Goal: Task Accomplishment & Management: Use online tool/utility

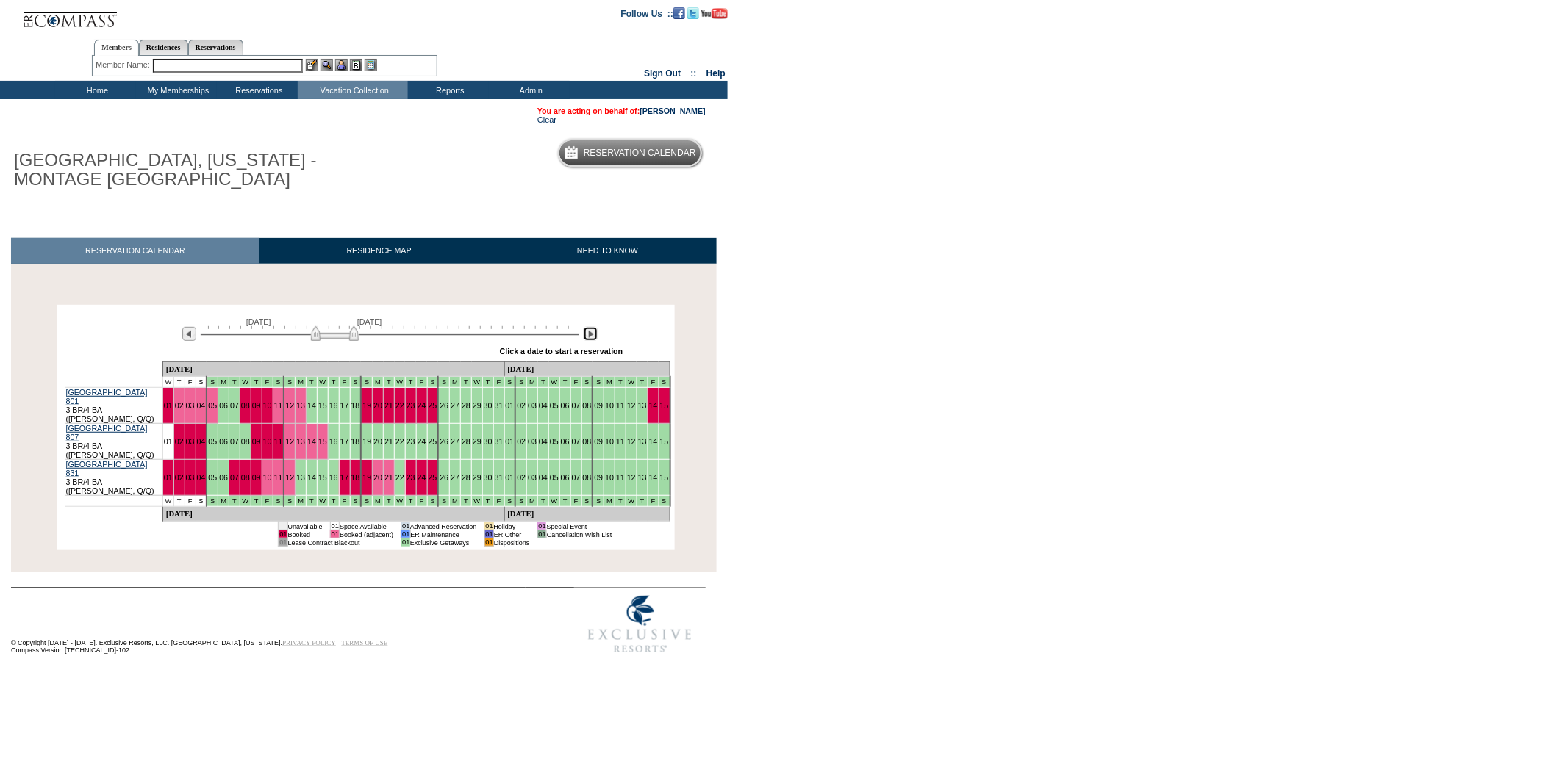
click at [592, 334] on img at bounding box center [590, 333] width 14 height 14
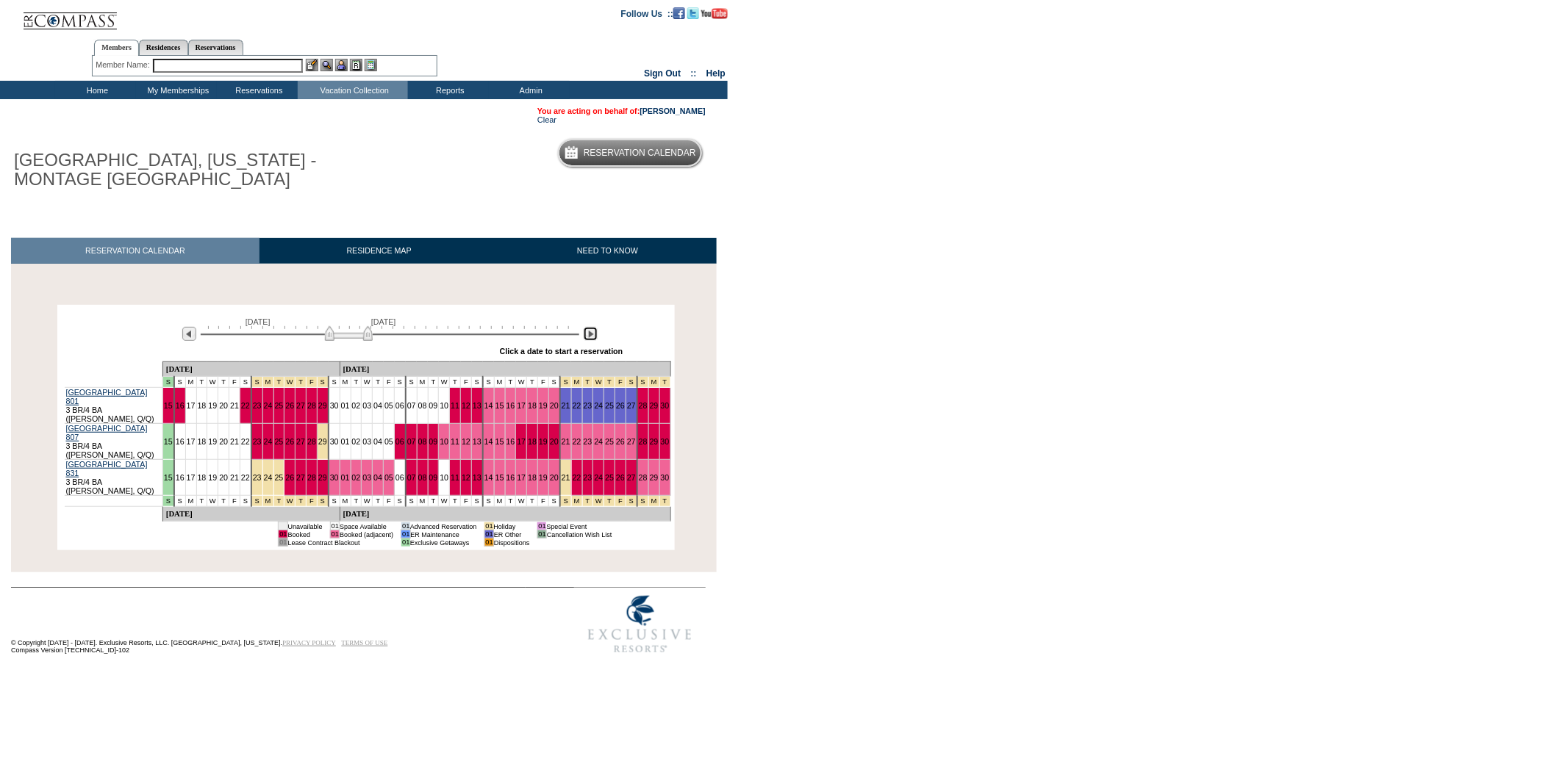
click at [592, 334] on img at bounding box center [590, 333] width 14 height 14
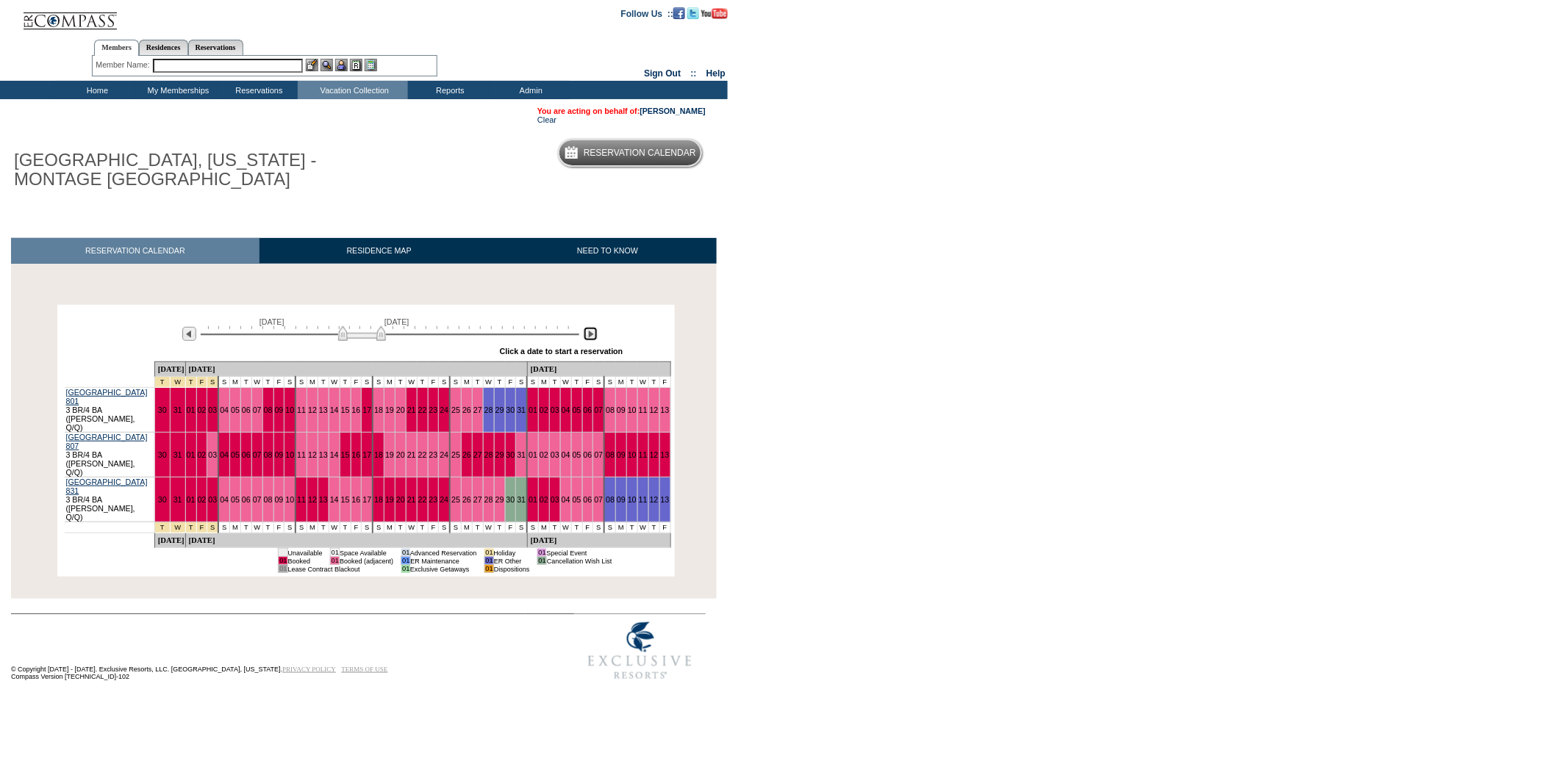
click at [592, 334] on img at bounding box center [590, 333] width 14 height 14
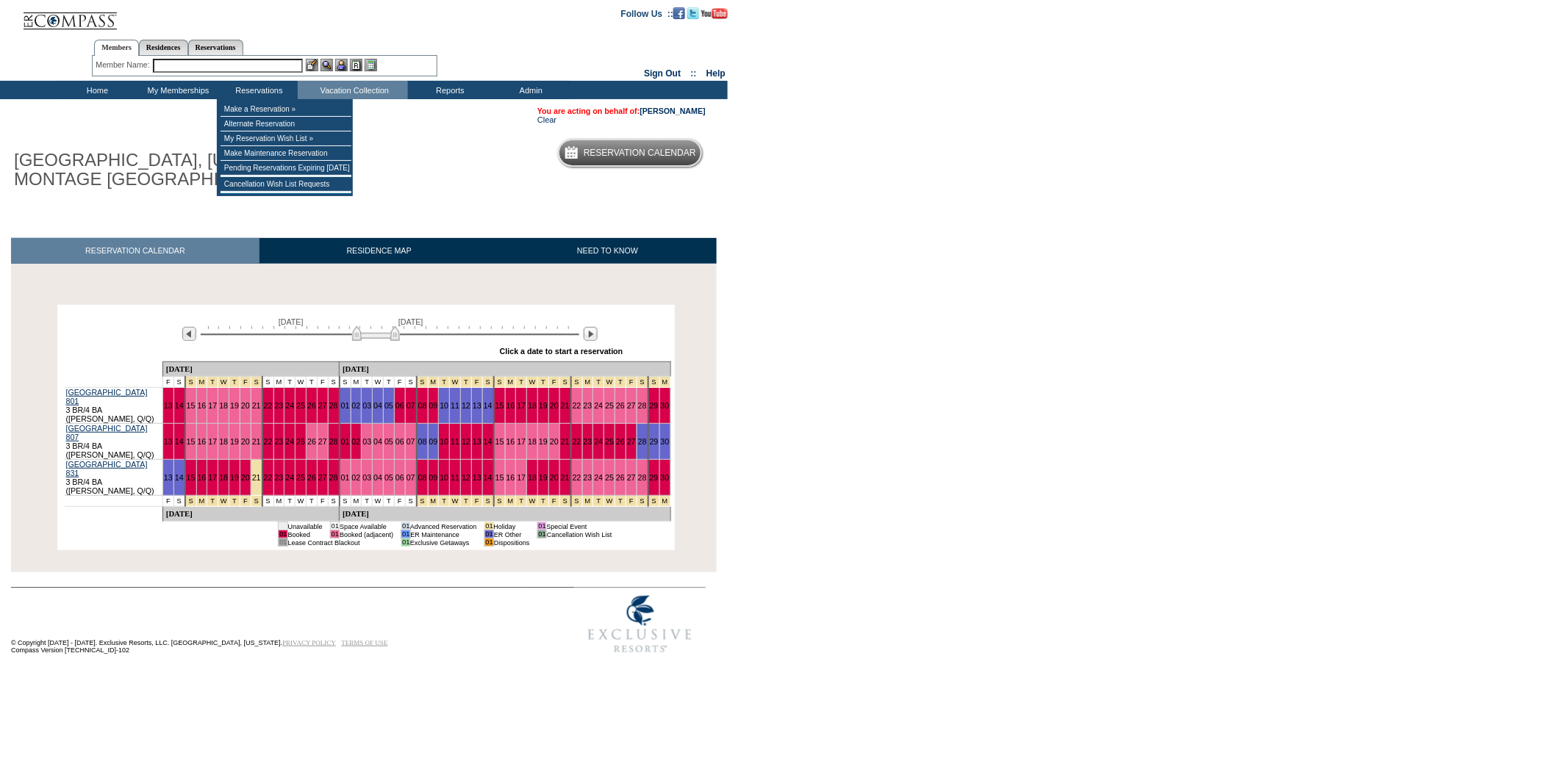
click at [234, 62] on input "text" at bounding box center [228, 66] width 150 height 14
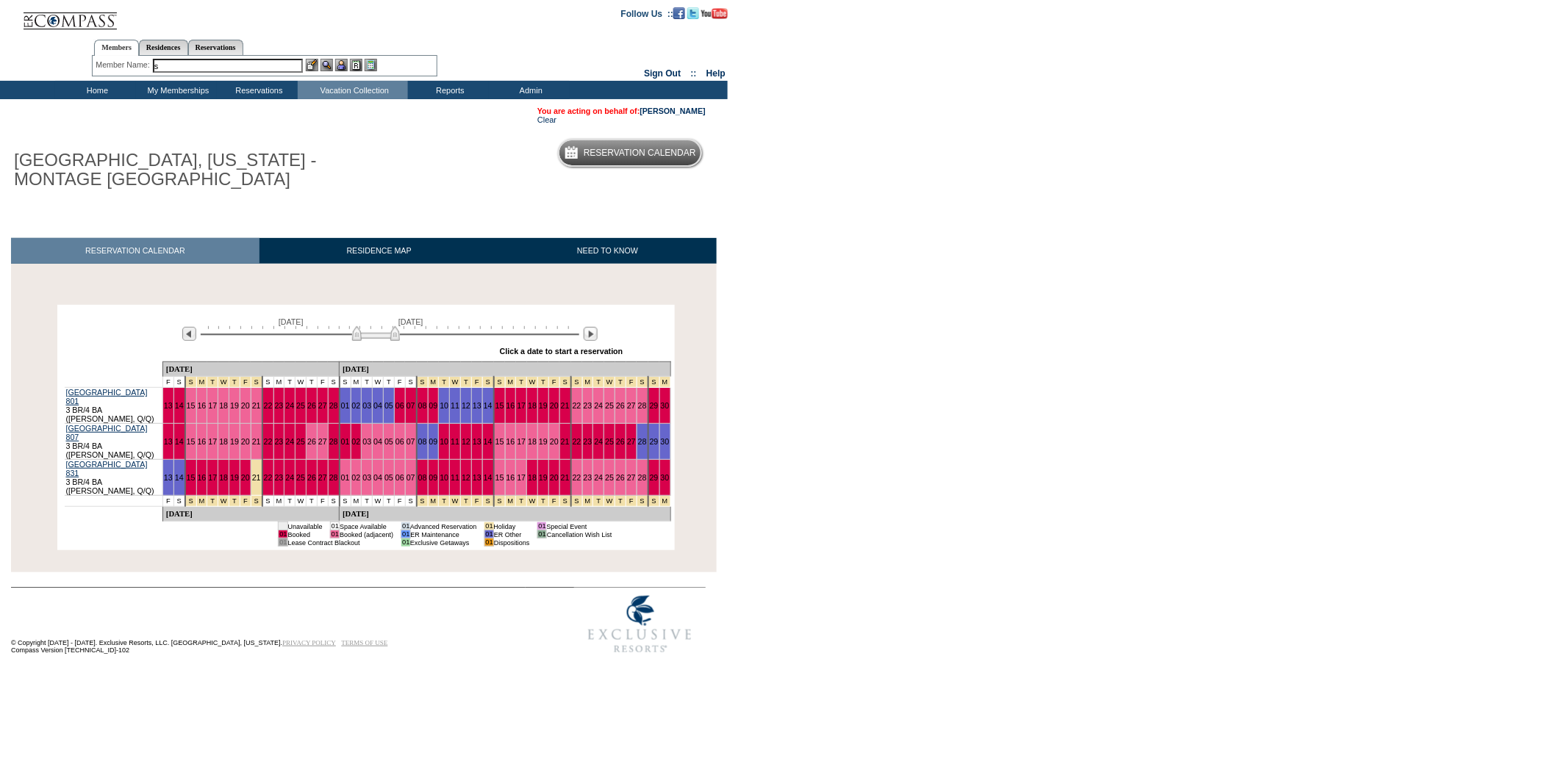
click at [234, 62] on input "s" at bounding box center [228, 66] width 150 height 14
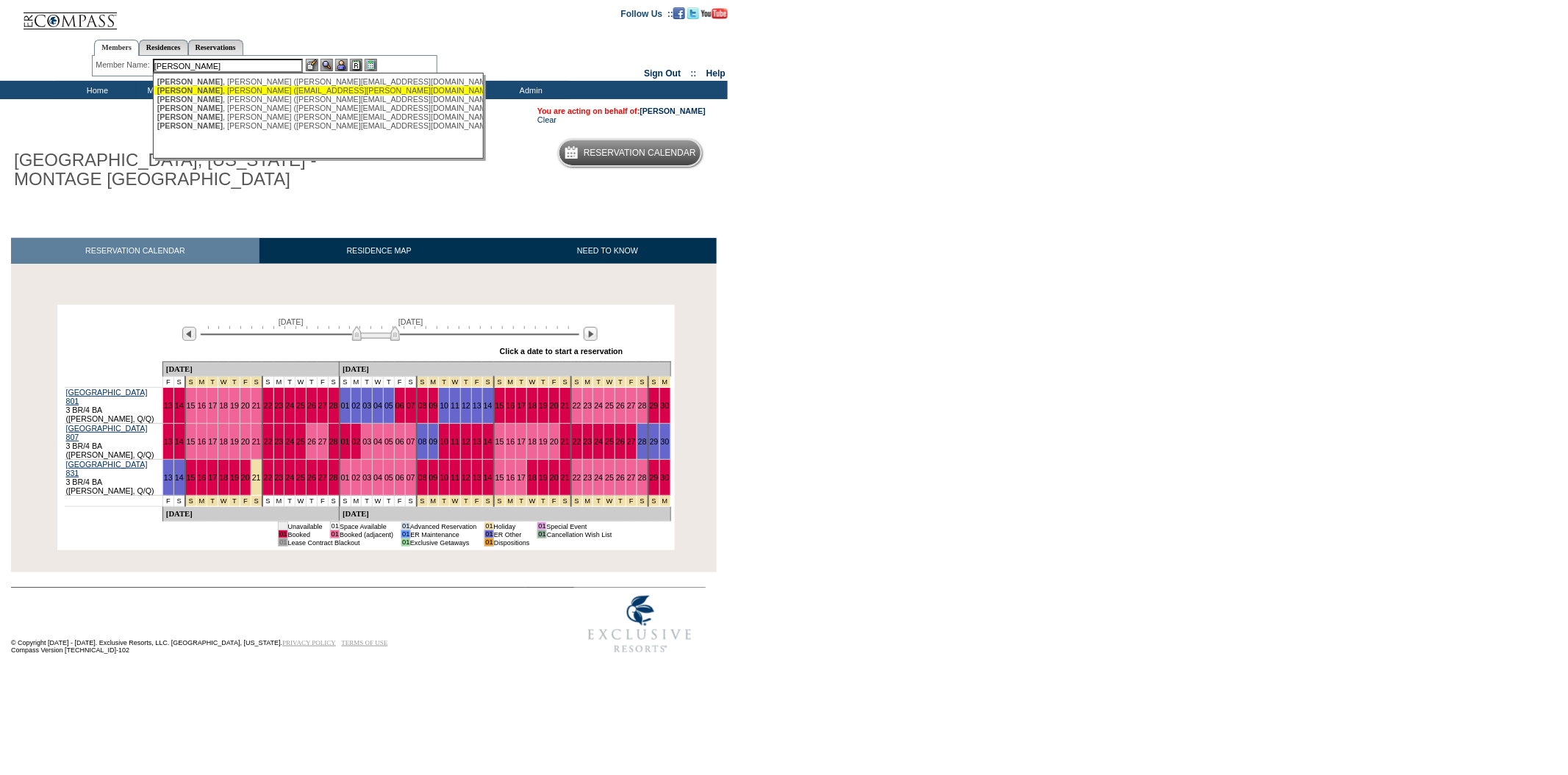
click at [237, 89] on div "[PERSON_NAME] ([EMAIL_ADDRESS][PERSON_NAME][DOMAIN_NAME])" at bounding box center [319, 90] width 323 height 9
type input "[PERSON_NAME] ([EMAIL_ADDRESS][PERSON_NAME][DOMAIN_NAME])"
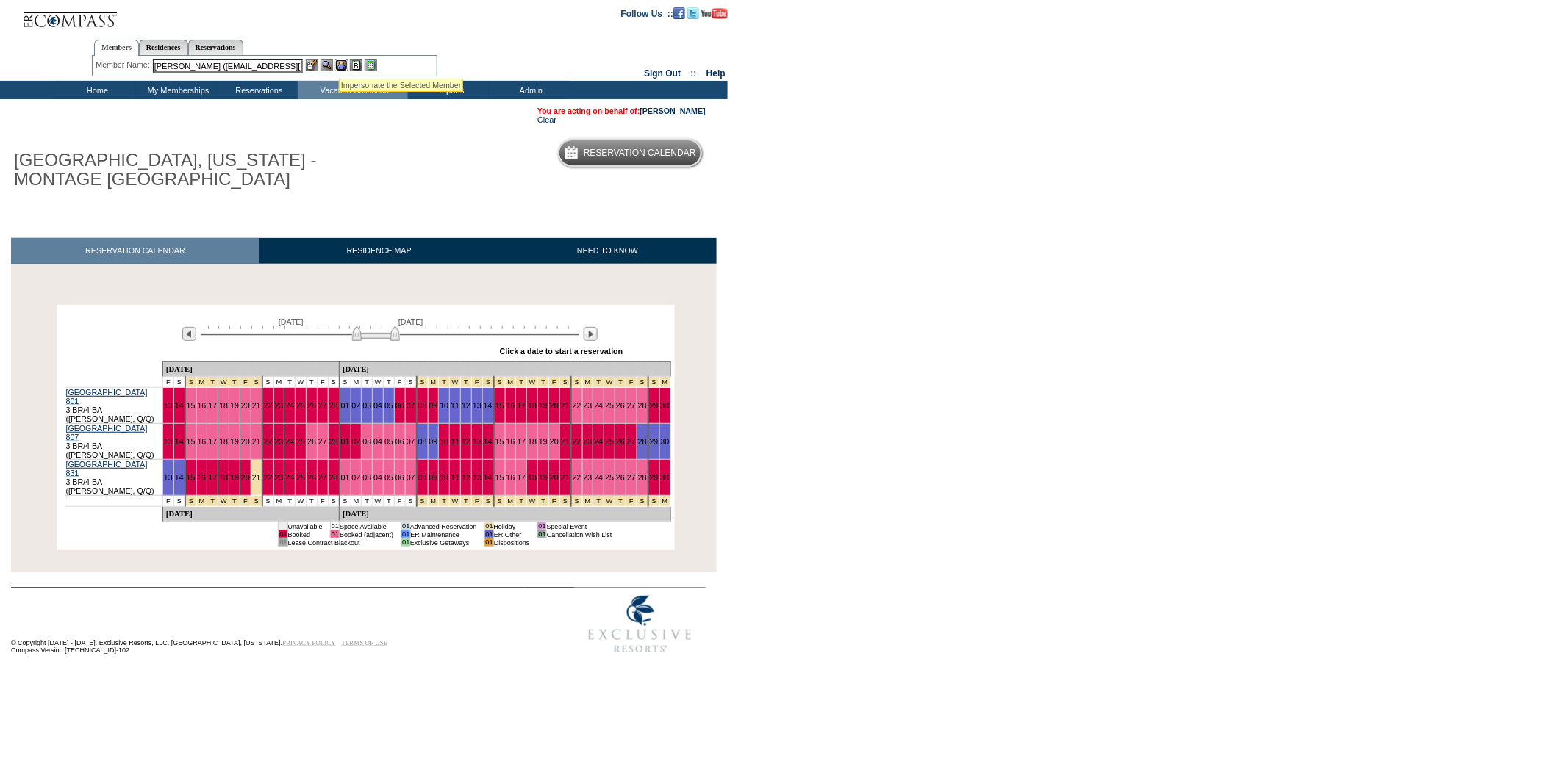
click at [339, 61] on img at bounding box center [341, 65] width 13 height 13
click at [326, 65] on img at bounding box center [327, 65] width 13 height 13
